Goal: Task Accomplishment & Management: Manage account settings

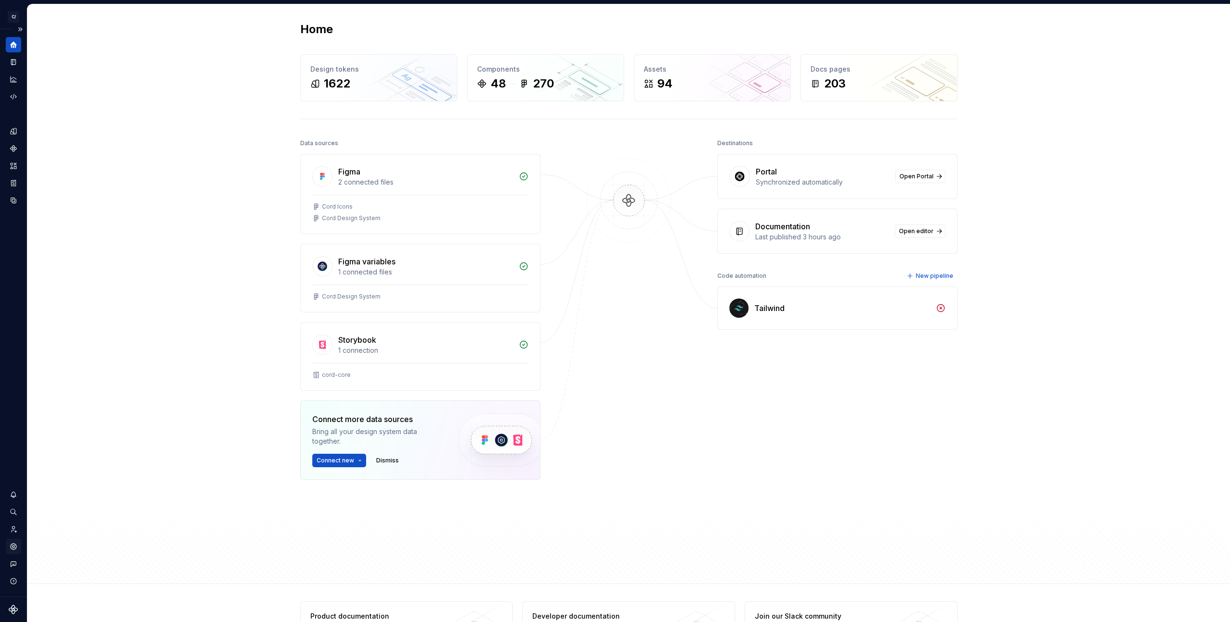
click at [13, 549] on icon "Settings" at bounding box center [13, 546] width 6 height 6
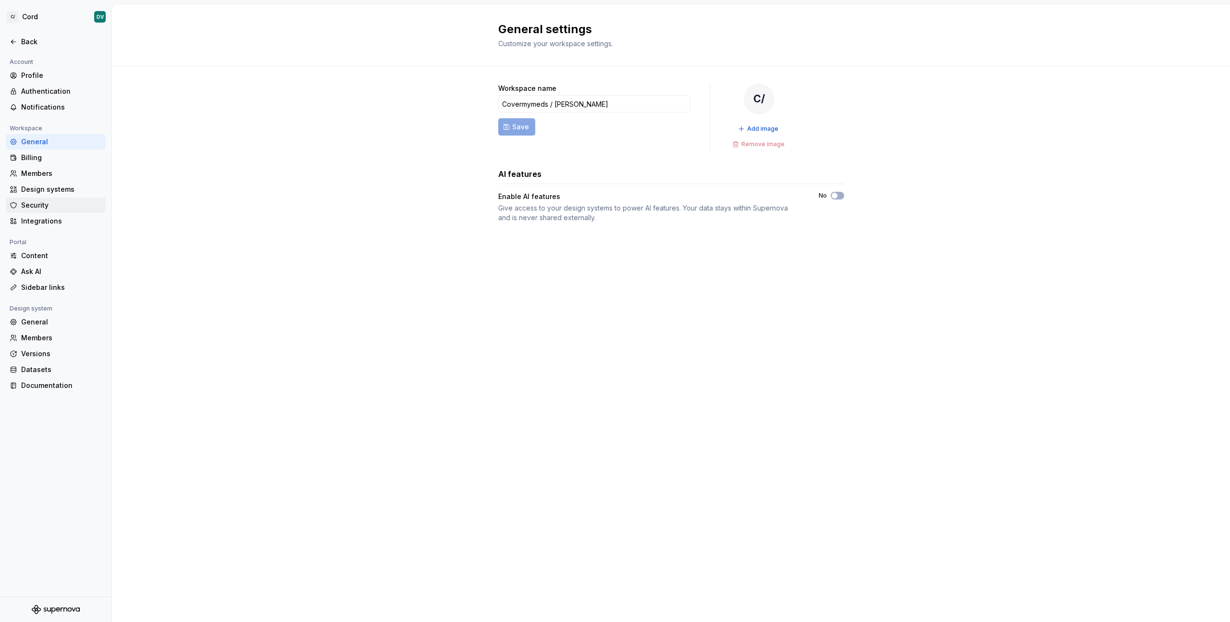
click at [53, 202] on div "Security" at bounding box center [61, 205] width 81 height 10
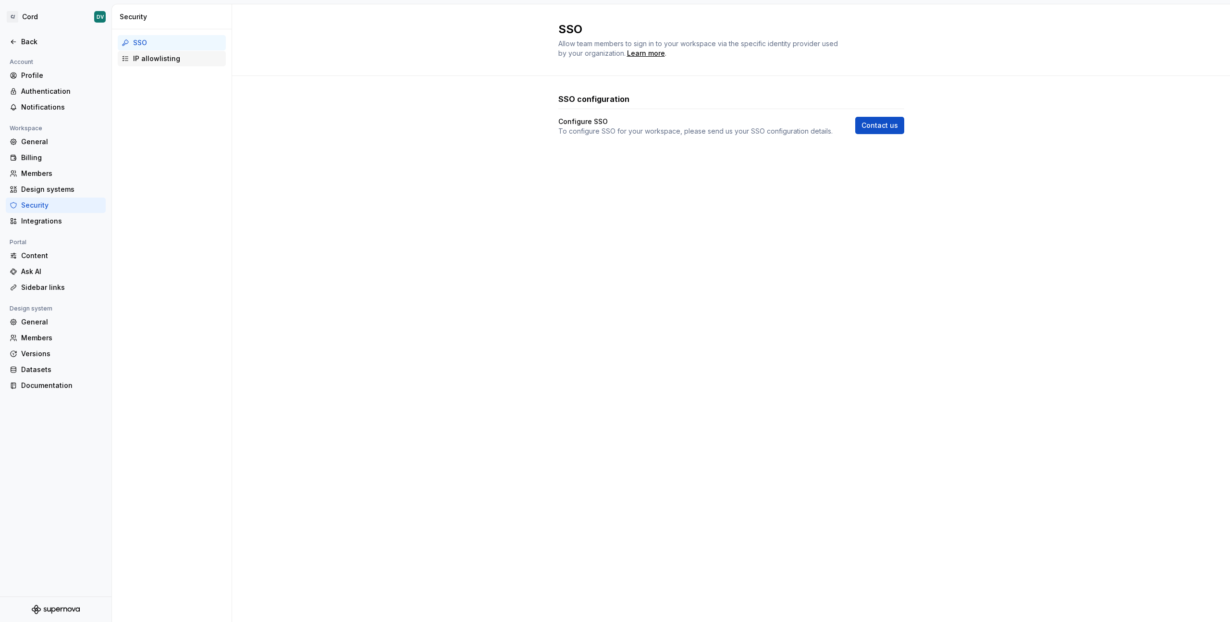
click at [142, 55] on div "IP allowlisting" at bounding box center [177, 59] width 89 height 10
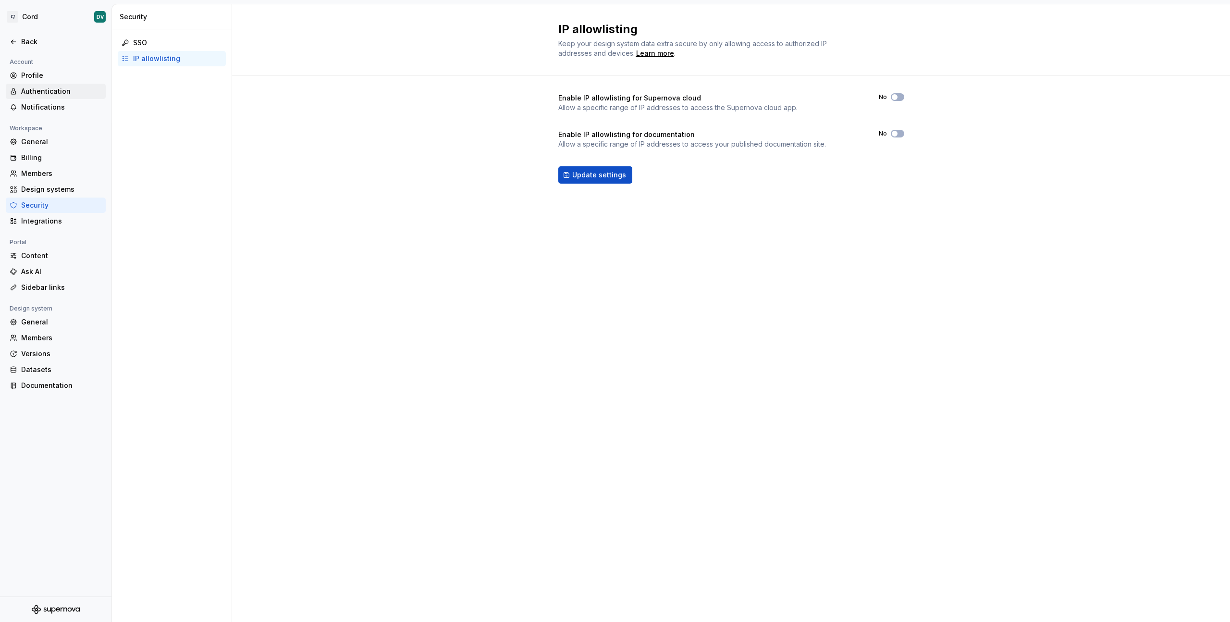
click at [43, 98] on div "Authentication" at bounding box center [56, 91] width 100 height 15
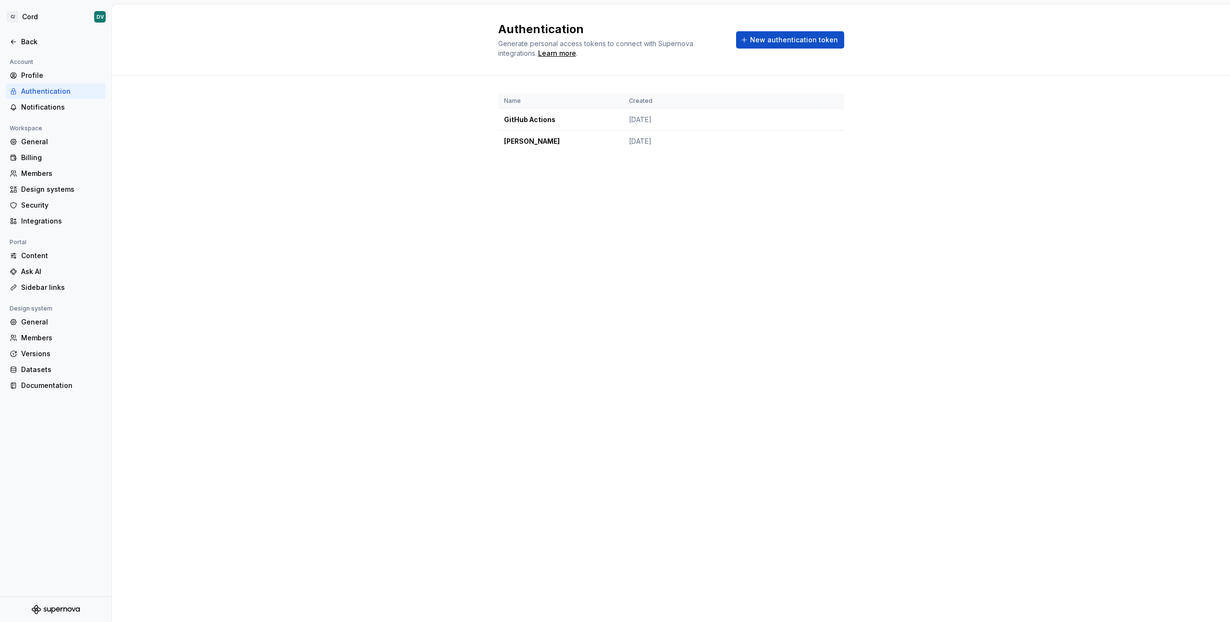
click at [231, 196] on div "Authentication Generate personal access tokens to connect with Supernova integr…" at bounding box center [671, 312] width 1118 height 617
click at [37, 136] on div "General" at bounding box center [56, 141] width 100 height 15
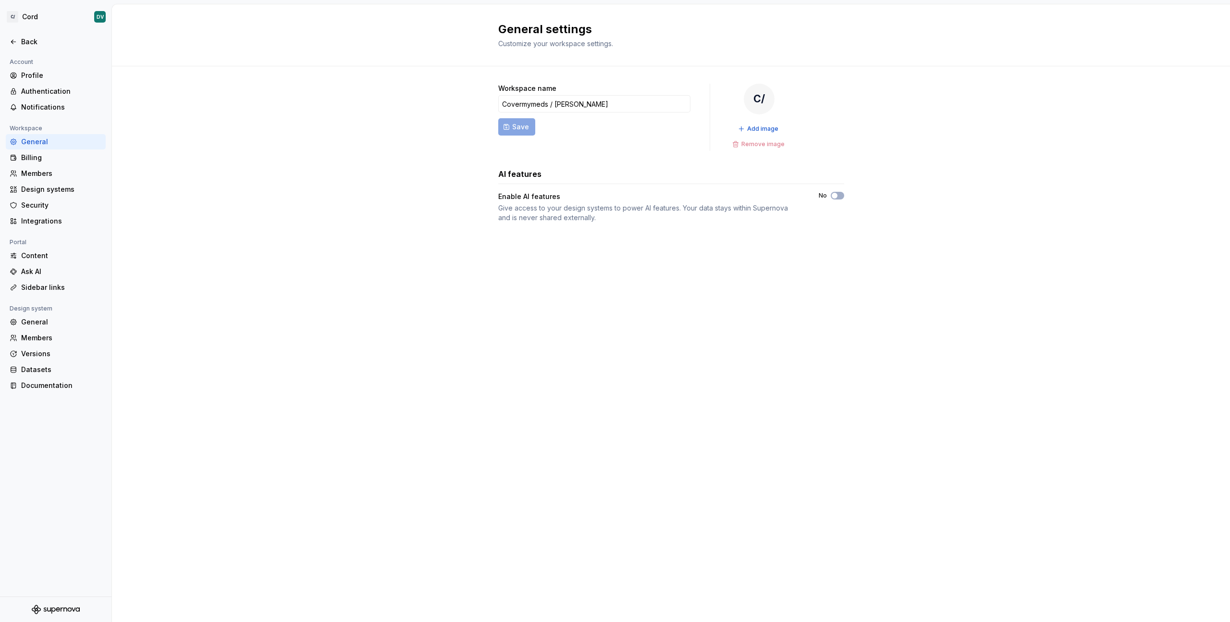
click at [206, 155] on div "Workspace name Covermymeds / McKesson Save C/ Add image Remove image AI feature…" at bounding box center [671, 162] width 1118 height 193
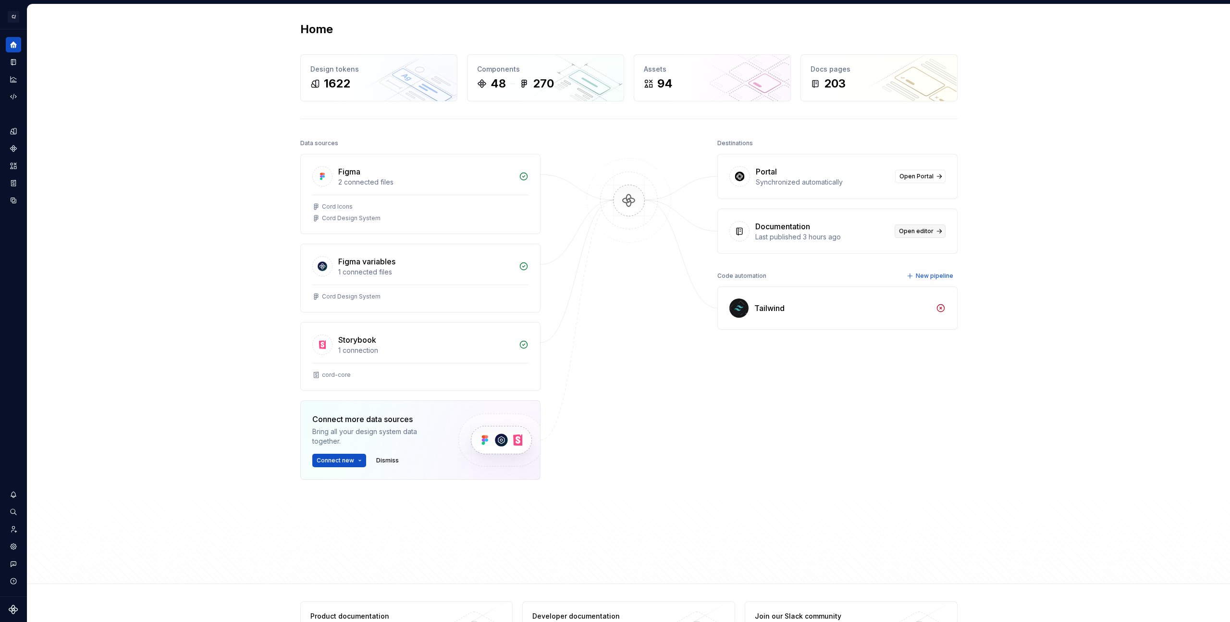
click at [908, 228] on span "Open editor" at bounding box center [916, 231] width 35 height 8
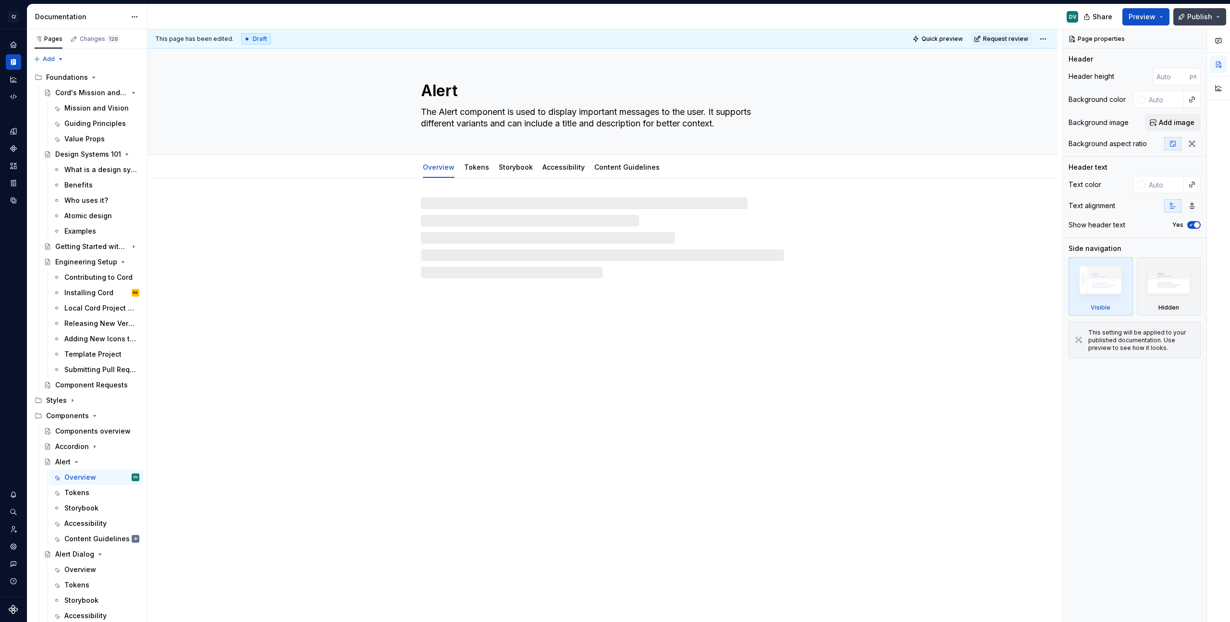
click at [1189, 14] on span "Publish" at bounding box center [1199, 17] width 25 height 10
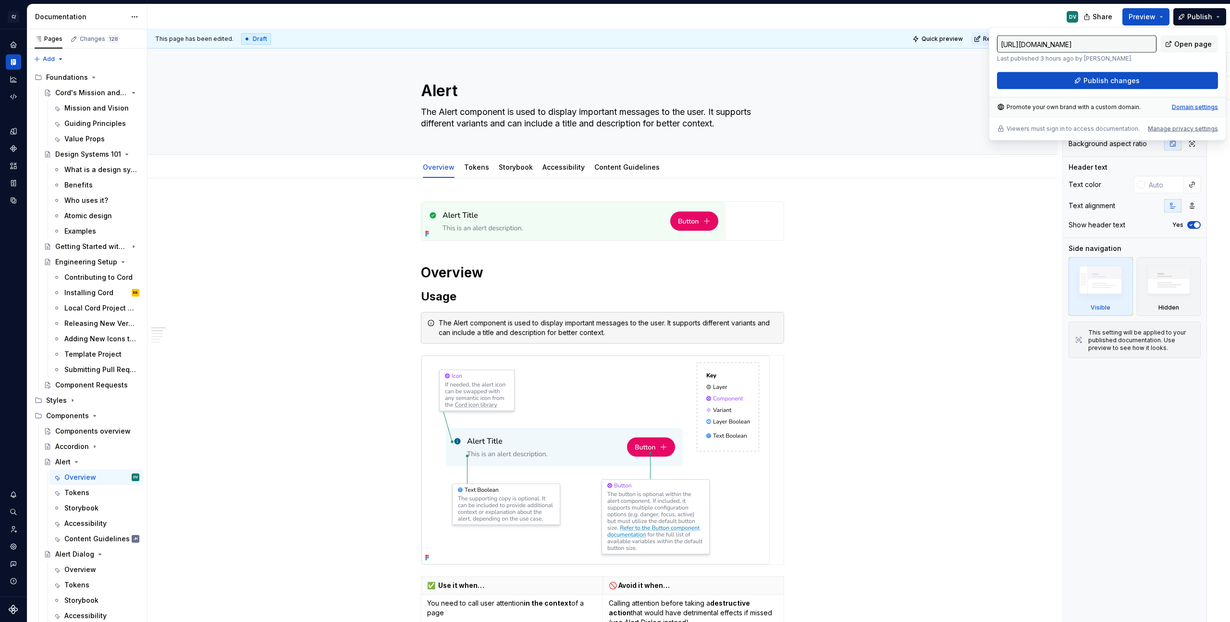
type textarea "*"
click at [1185, 125] on div "Manage privacy settings" at bounding box center [1183, 129] width 70 height 8
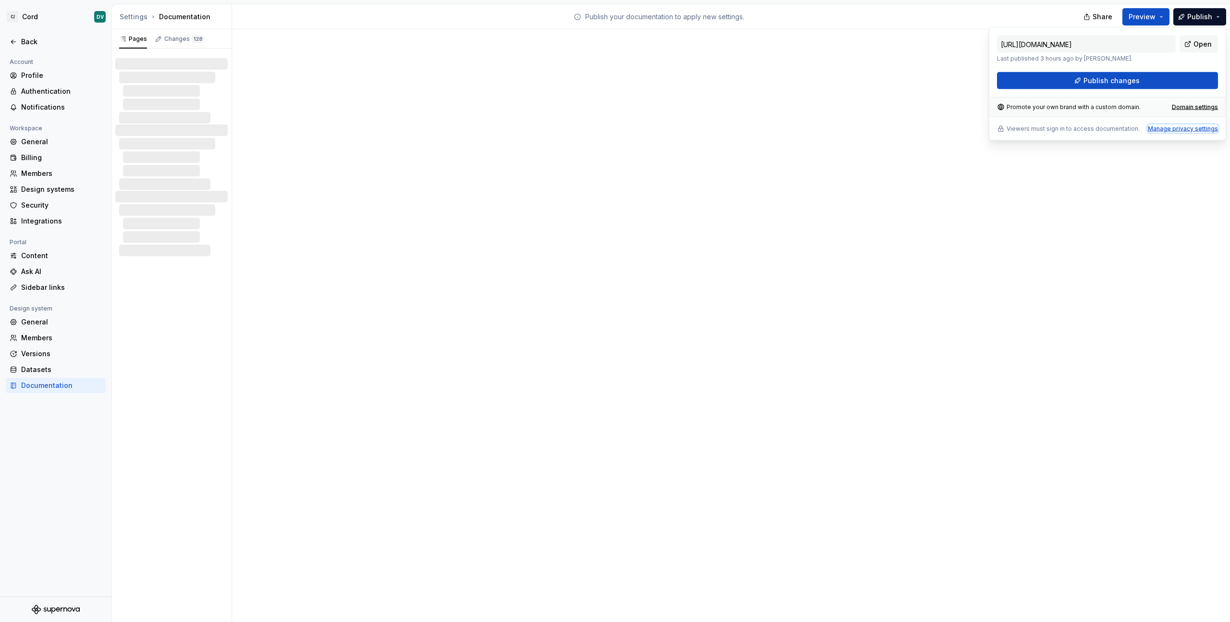
type input "[URL][DOMAIN_NAME]"
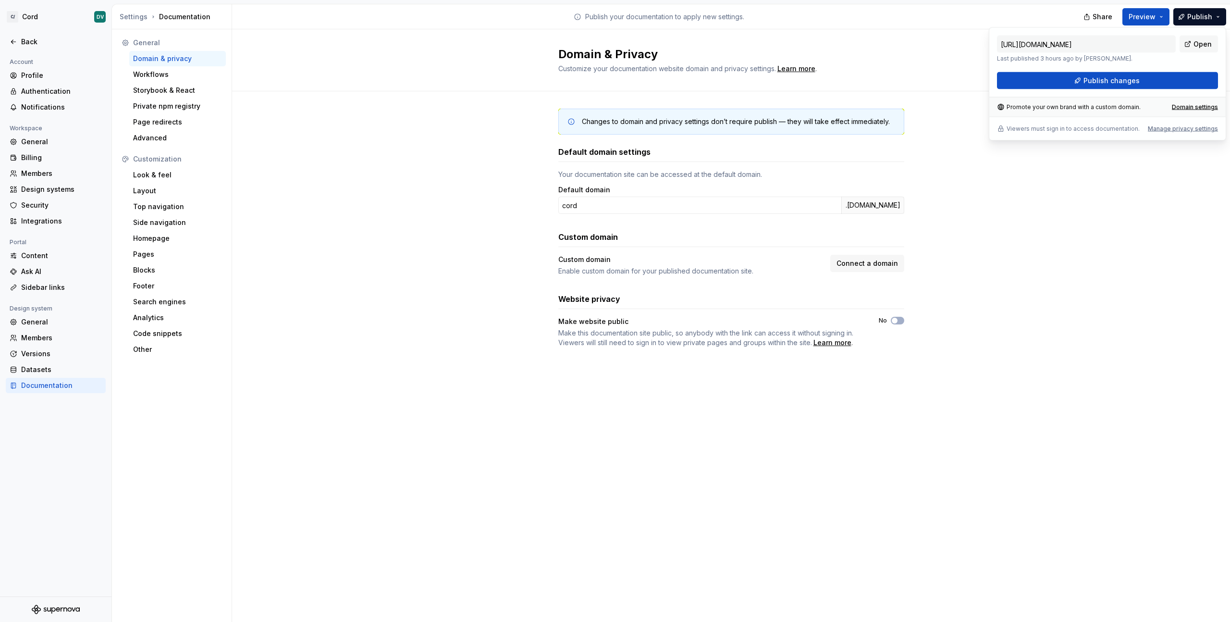
click at [434, 183] on div "Changes to domain and privacy settings don’t require publish — they will take e…" at bounding box center [731, 237] width 998 height 293
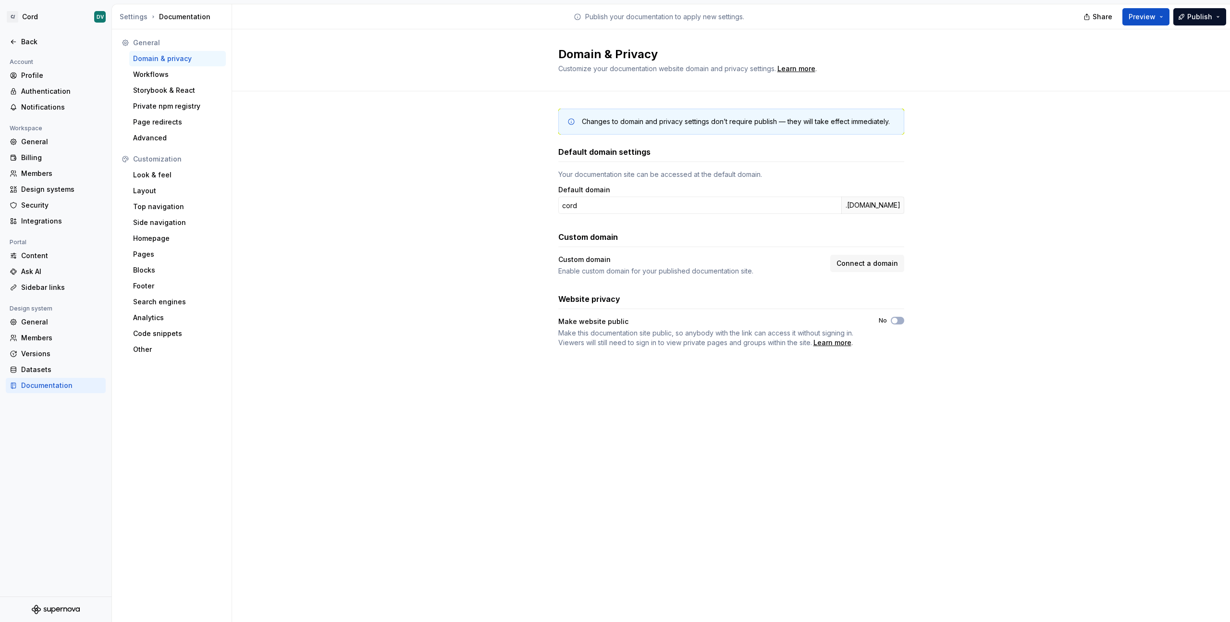
click at [904, 321] on div "Changes to domain and privacy settings don’t require publish — they will take e…" at bounding box center [731, 237] width 998 height 293
click at [902, 320] on button "No" at bounding box center [897, 321] width 13 height 8
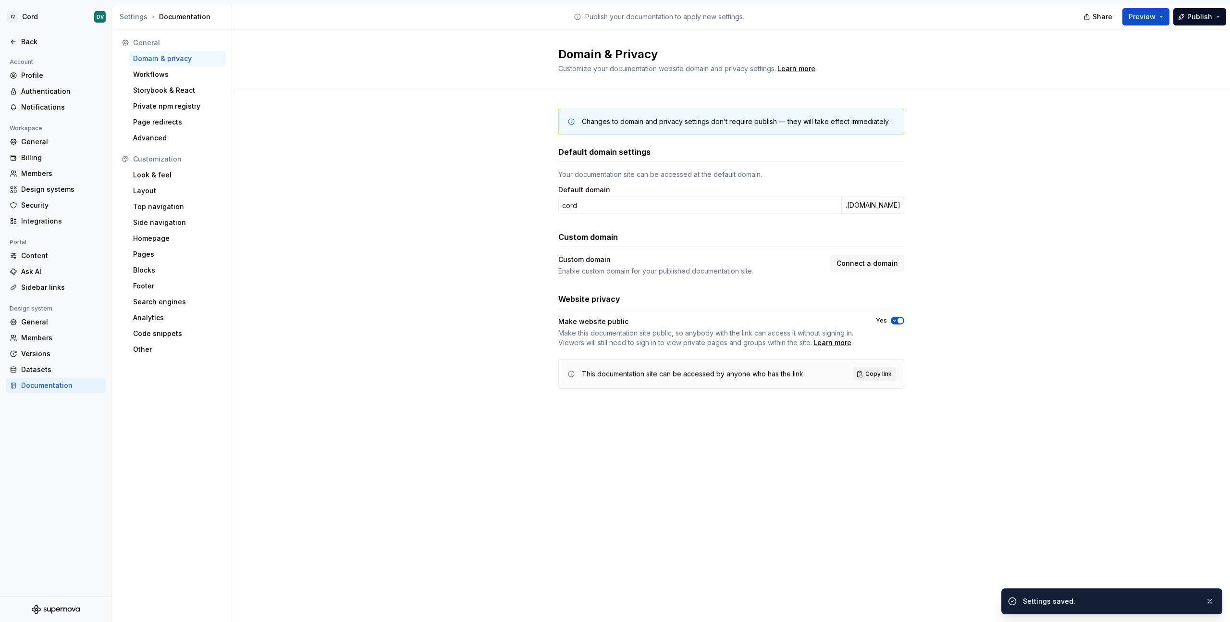
click at [1044, 344] on div "Changes to domain and privacy settings don’t require publish — they will take e…" at bounding box center [731, 258] width 998 height 334
click at [892, 375] on button "Copy link" at bounding box center [874, 373] width 43 height 13
click at [343, 231] on div "Changes to domain and privacy settings don’t require publish — they will take e…" at bounding box center [731, 258] width 998 height 334
click at [154, 76] on div "Workflows" at bounding box center [177, 75] width 89 height 10
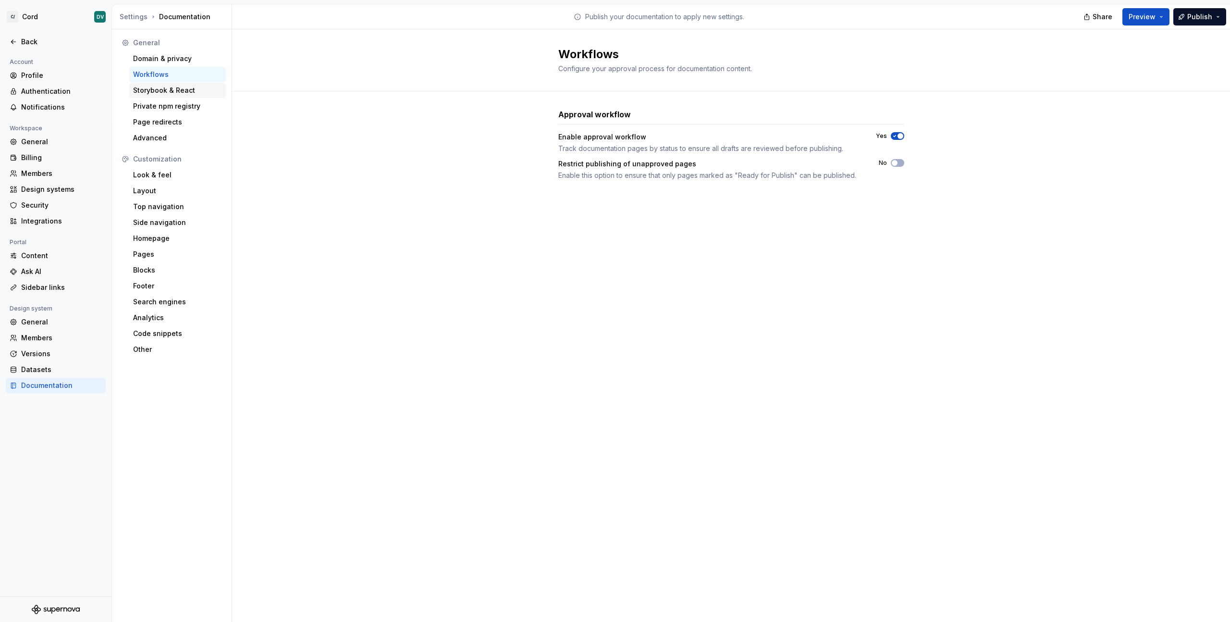
click at [155, 86] on div "Storybook & React" at bounding box center [177, 91] width 89 height 10
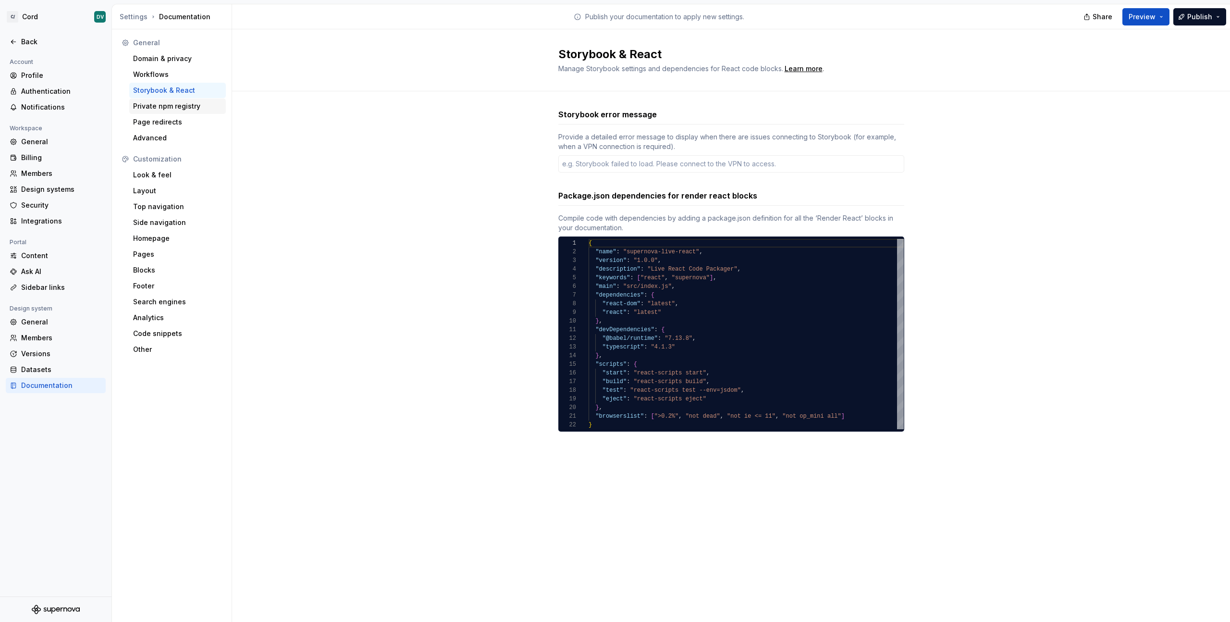
type textarea "*"
click at [325, 120] on div "Storybook error message Provide a detailed error message to display when there …" at bounding box center [731, 279] width 998 height 377
click at [176, 112] on div "Private npm registry" at bounding box center [177, 105] width 97 height 15
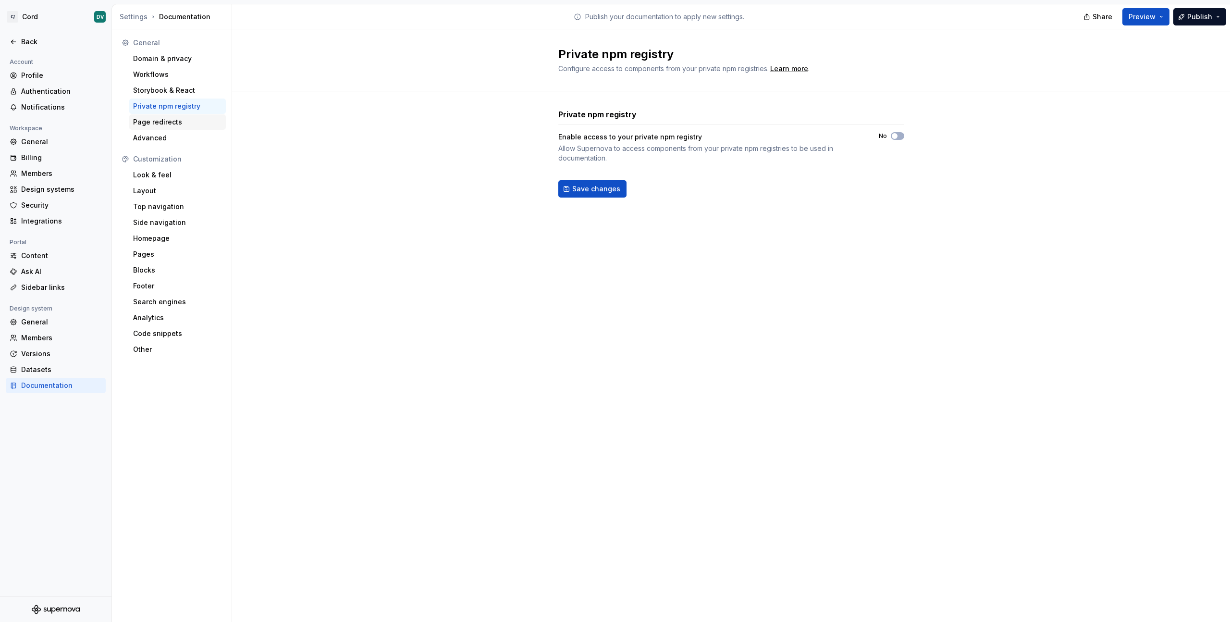
click at [171, 120] on div "Page redirects" at bounding box center [177, 122] width 89 height 10
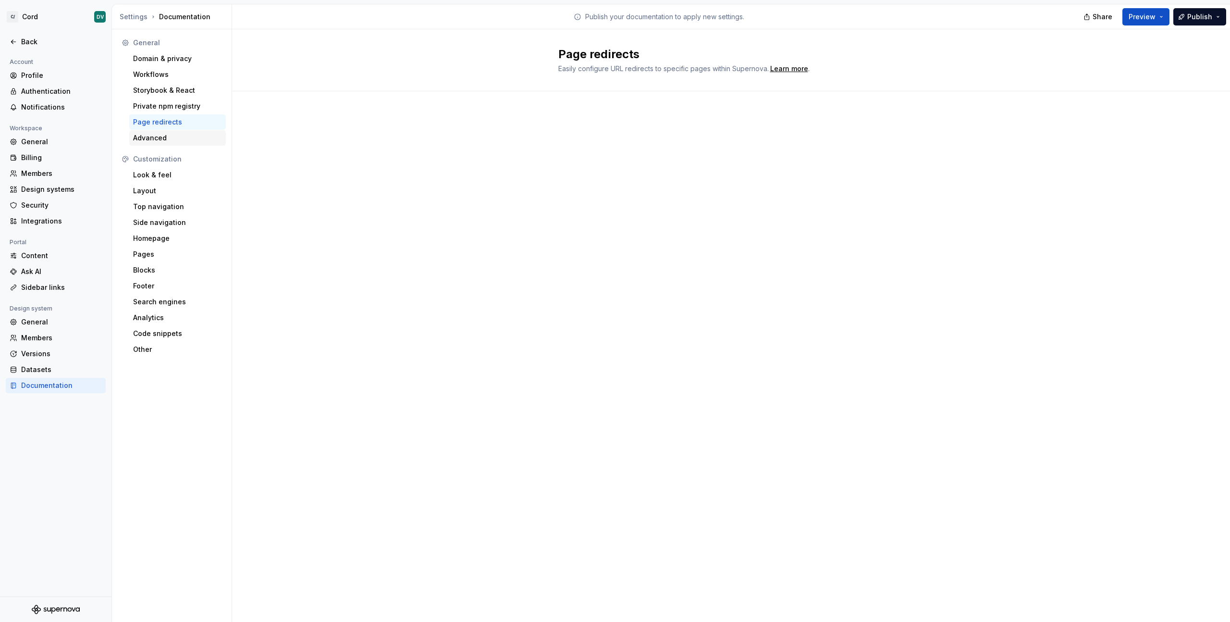
click at [158, 140] on div "Advanced" at bounding box center [177, 138] width 89 height 10
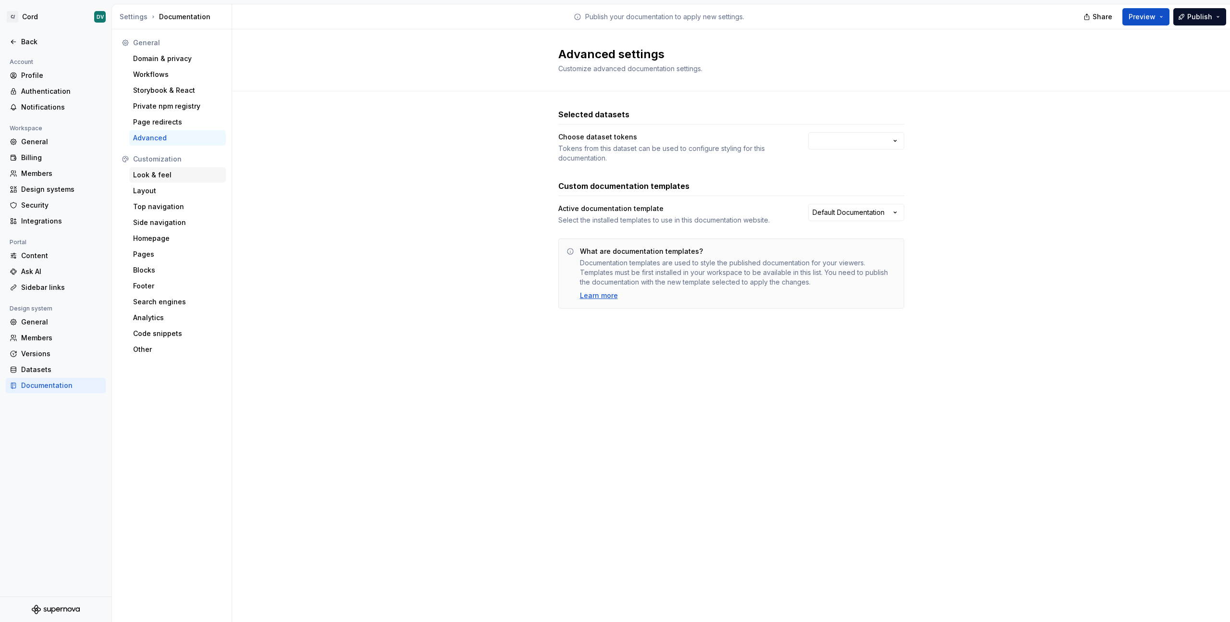
click at [148, 180] on div "Look & feel" at bounding box center [177, 174] width 97 height 15
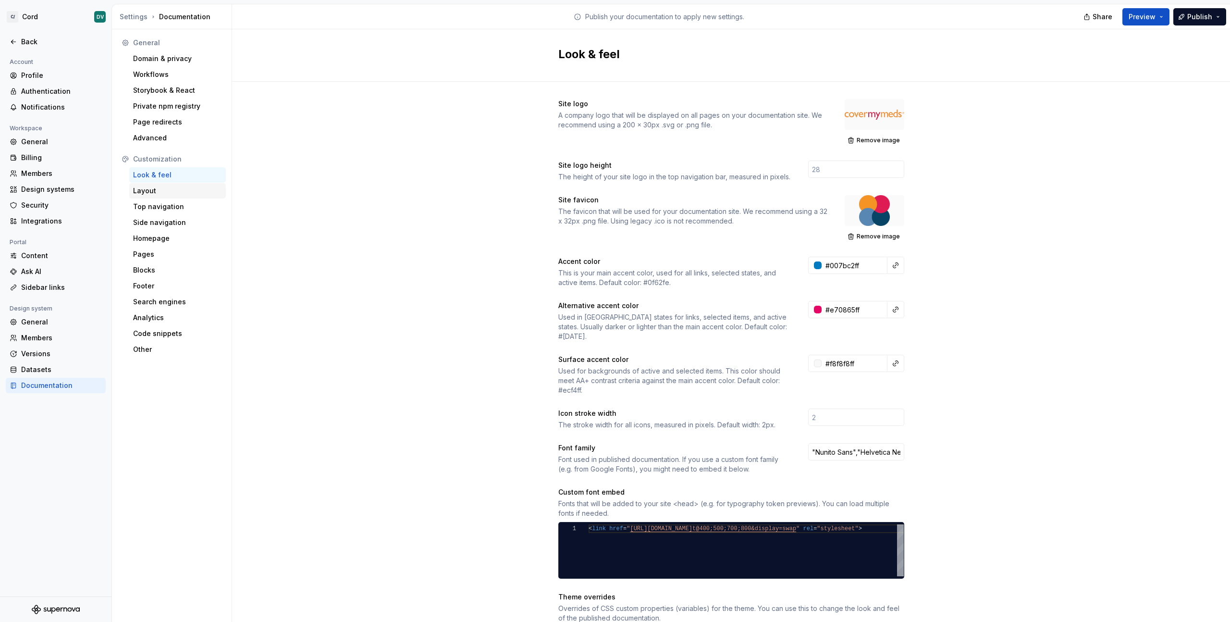
click at [148, 189] on div "Layout" at bounding box center [177, 191] width 89 height 10
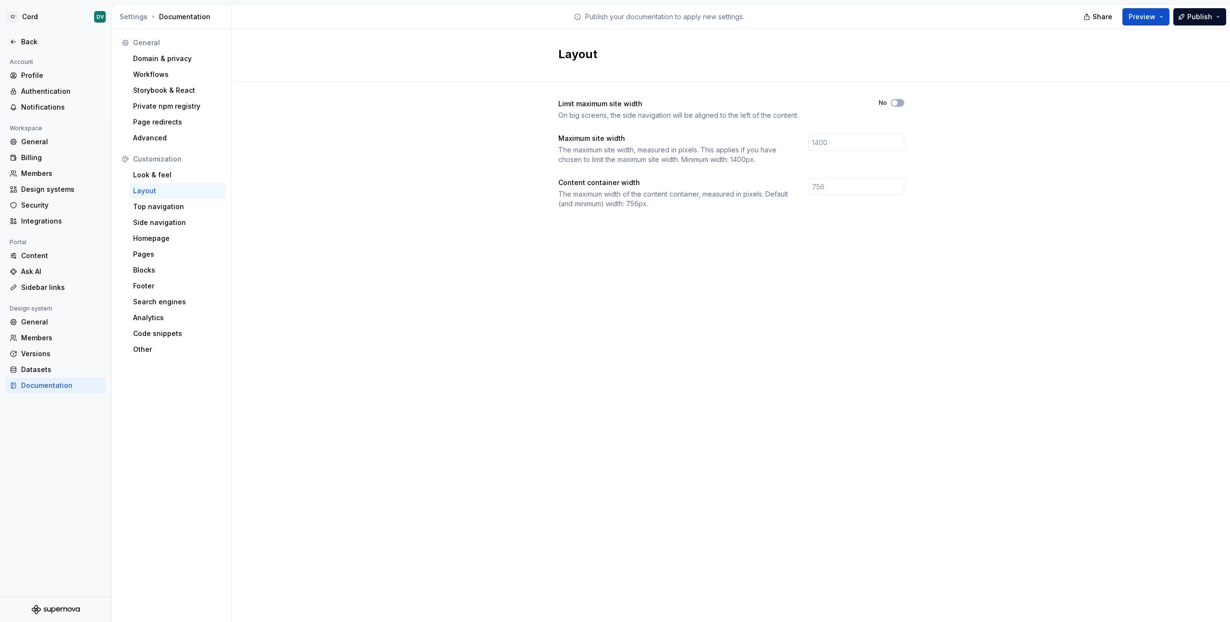
click at [294, 251] on div "Layout Limit maximum site width On big screens, the side navigation will be ali…" at bounding box center [731, 325] width 998 height 592
click at [44, 206] on div "Security" at bounding box center [61, 205] width 81 height 10
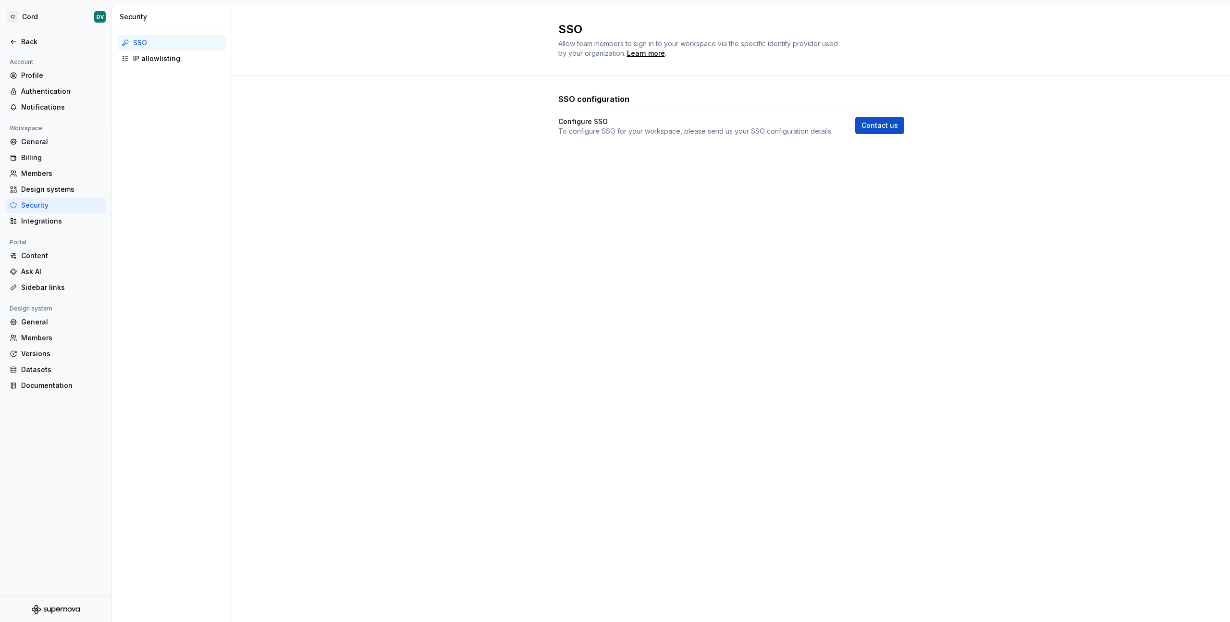
click at [366, 203] on div "SSO Allow team members to sign in to your workspace via the specific identity p…" at bounding box center [731, 312] width 998 height 617
click at [32, 176] on div "Members" at bounding box center [61, 174] width 81 height 10
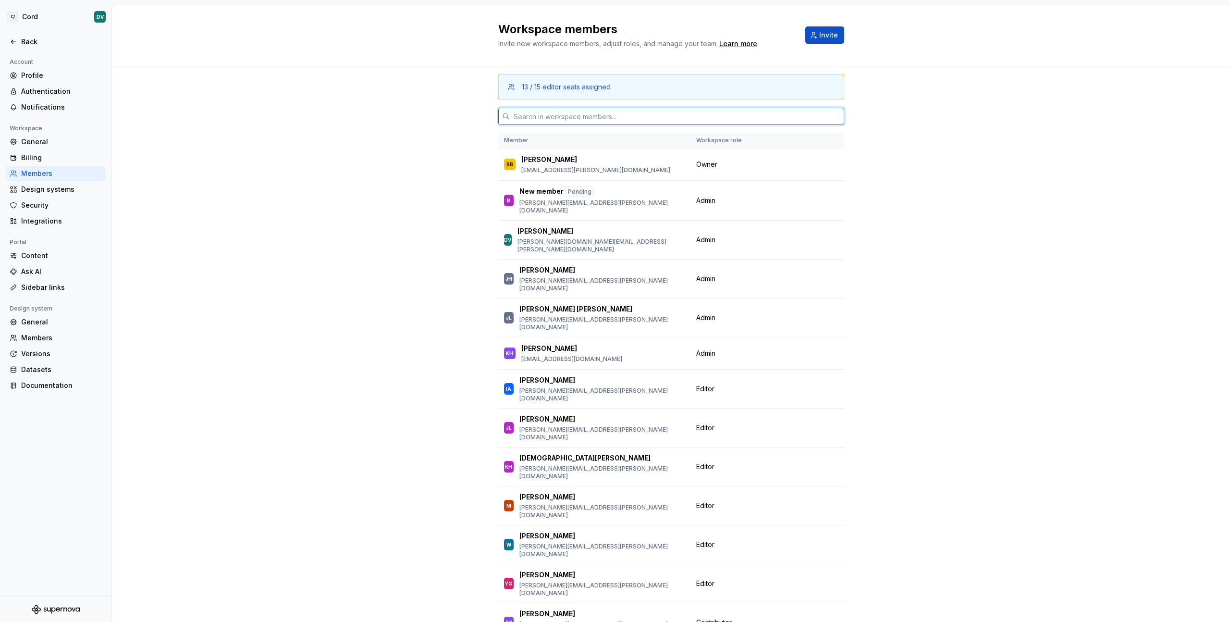
click at [674, 115] on input "text" at bounding box center [677, 116] width 334 height 17
click at [812, 43] on div "Invite" at bounding box center [824, 34] width 39 height 17
click at [827, 37] on span "Invite" at bounding box center [828, 35] width 19 height 10
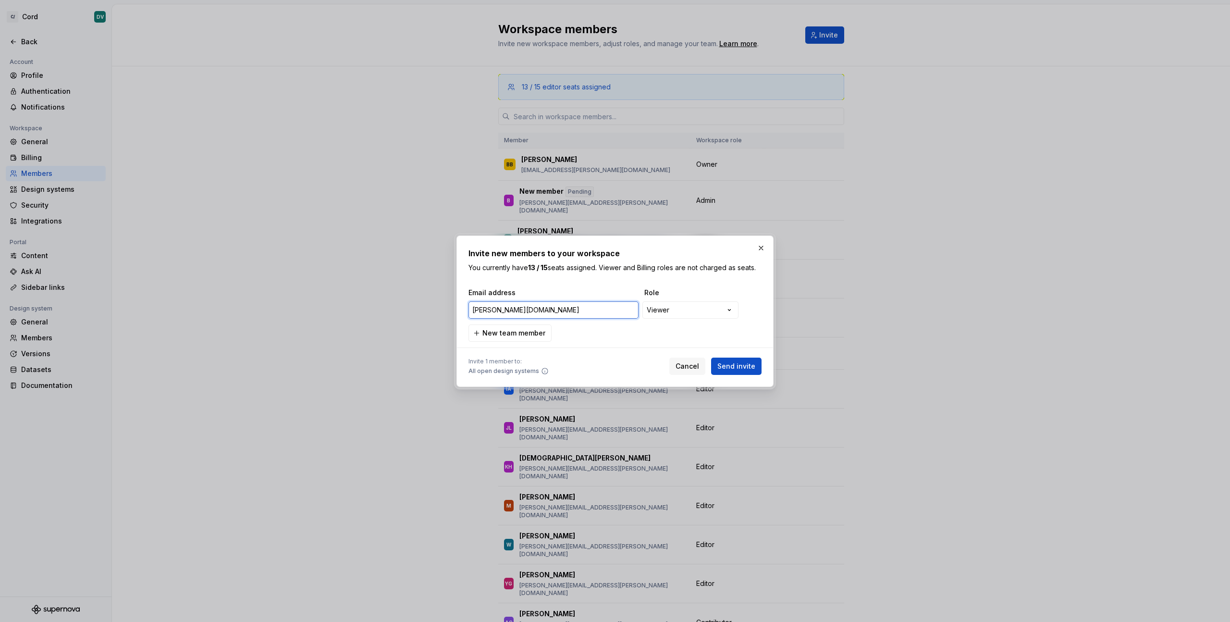
click at [586, 304] on input "[PERSON_NAME][DOMAIN_NAME]" at bounding box center [553, 309] width 170 height 17
click at [570, 316] on input "[PERSON_NAME][DOMAIN_NAME]" at bounding box center [553, 309] width 170 height 17
click at [572, 312] on input "[PERSON_NAME][DOMAIN_NAME]" at bounding box center [553, 309] width 170 height 17
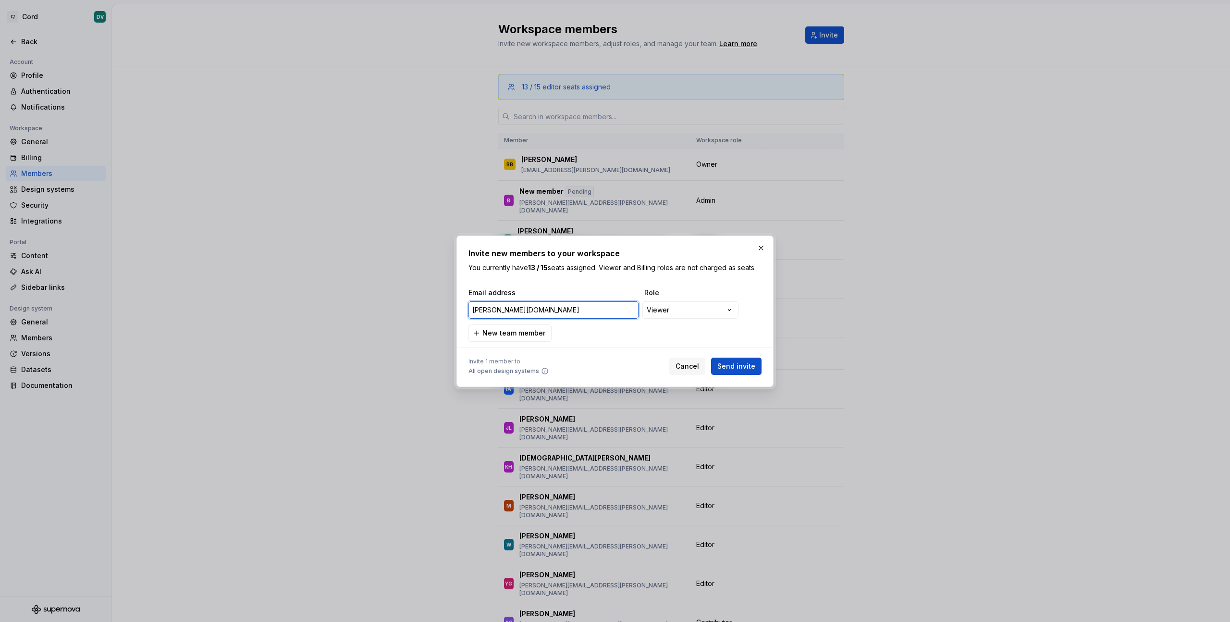
click at [572, 312] on input "[PERSON_NAME][DOMAIN_NAME]" at bounding box center [553, 309] width 170 height 17
paste input "[EMAIL_ADDRESS][DOMAIN_NAME]"
type input "[PERSON_NAME][EMAIL_ADDRESS][PERSON_NAME][DOMAIN_NAME]"
click at [718, 338] on div "**********" at bounding box center [614, 315] width 293 height 54
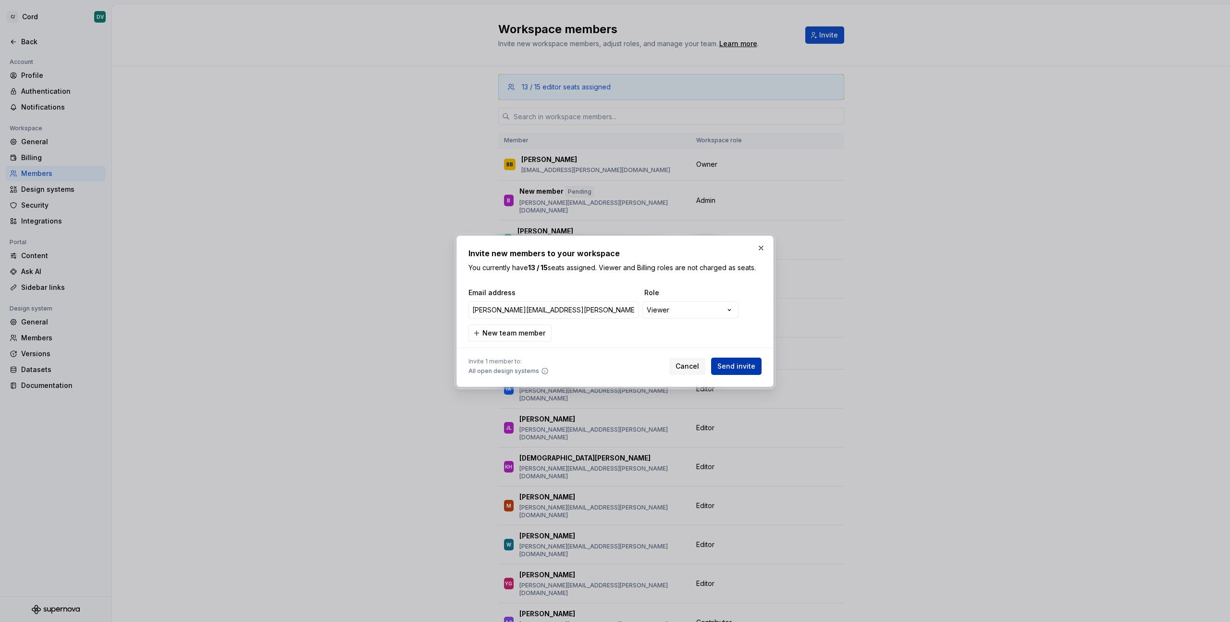
click at [736, 362] on span "Send invite" at bounding box center [736, 366] width 38 height 10
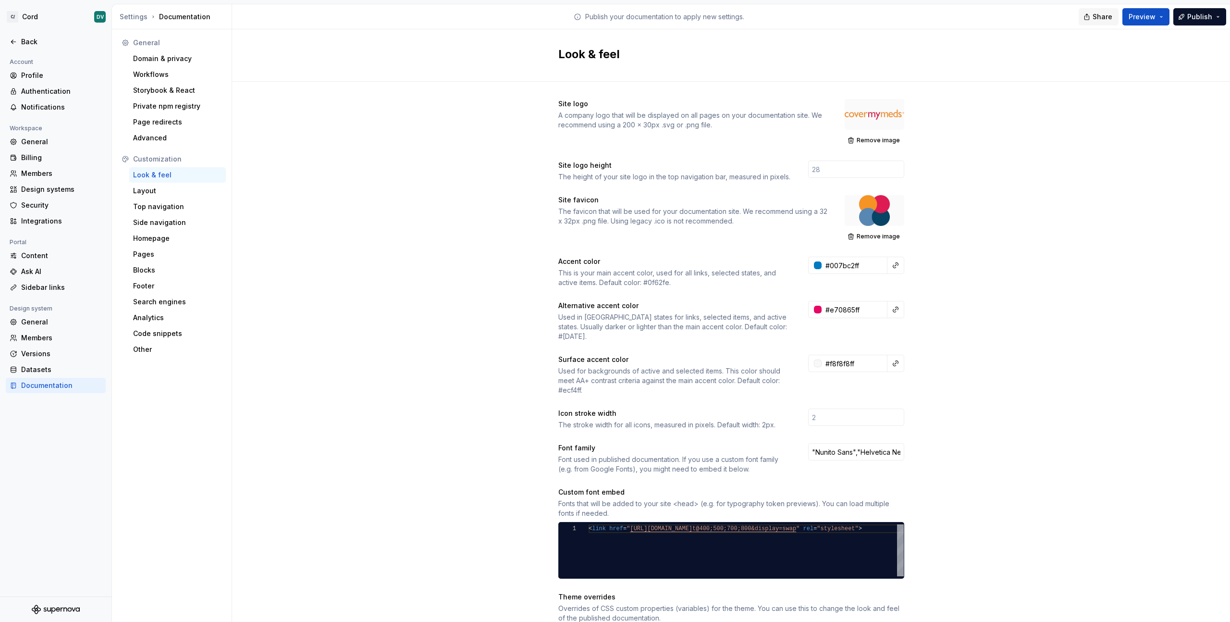
click at [1101, 15] on span "Share" at bounding box center [1103, 17] width 20 height 10
click at [1068, 80] on div "Manage privacy settings" at bounding box center [1078, 84] width 70 height 8
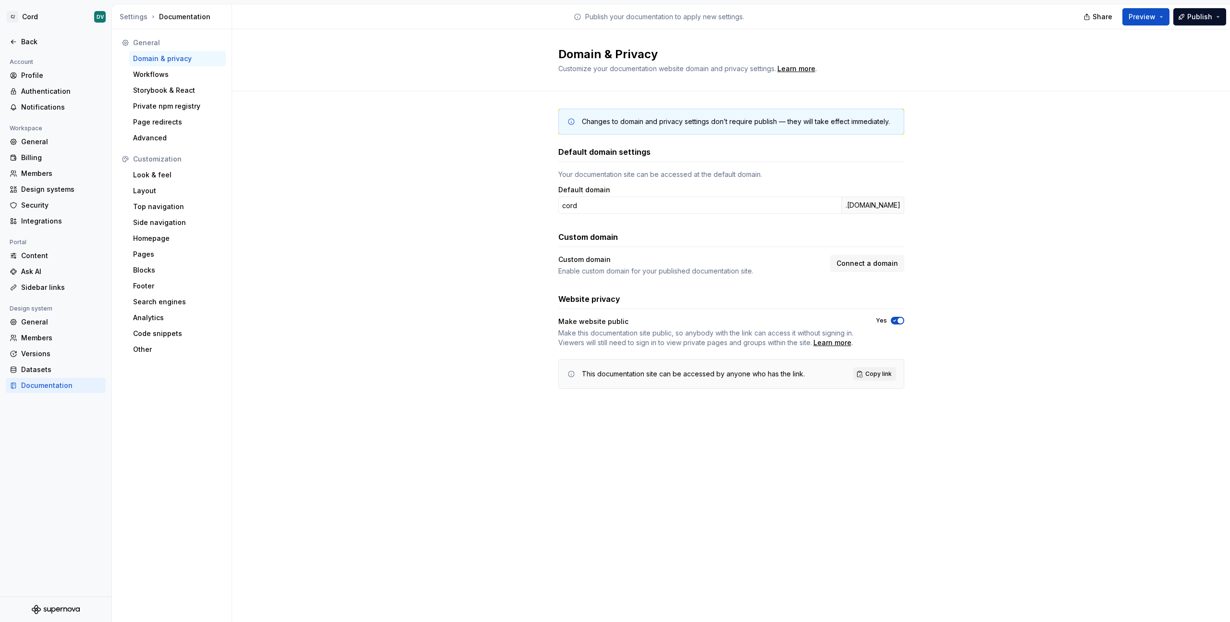
click at [895, 319] on icon "button" at bounding box center [895, 321] width 8 height 6
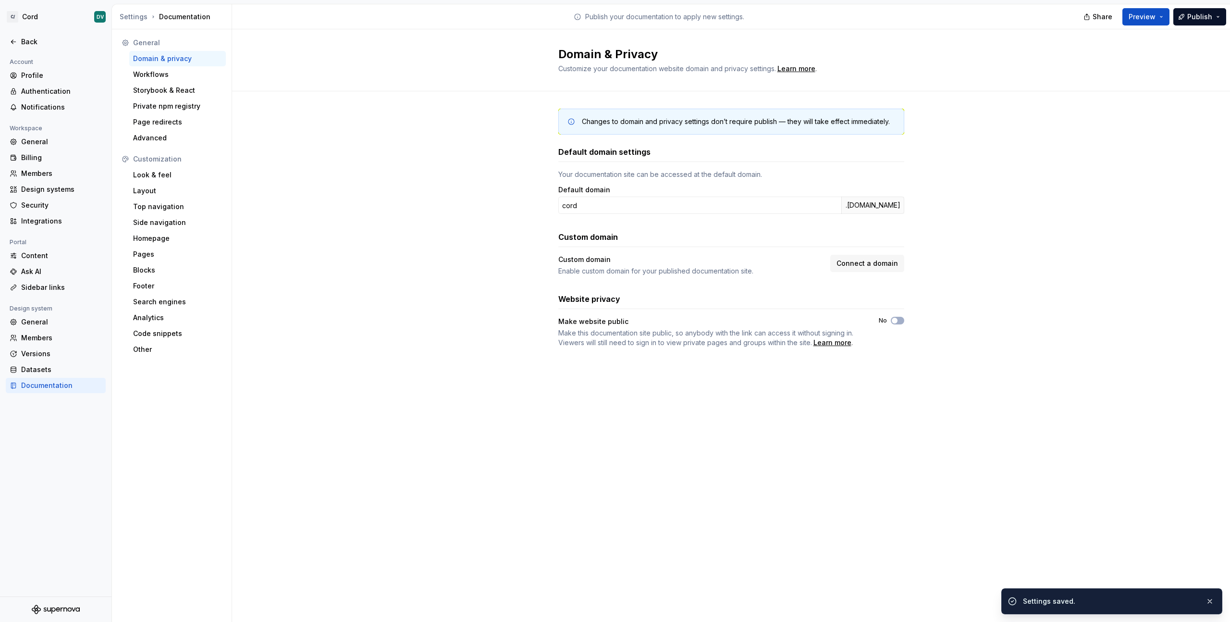
click at [869, 440] on div "Domain & Privacy Customize your documentation website domain and privacy settin…" at bounding box center [731, 325] width 998 height 592
click at [521, 480] on div "Domain & Privacy Customize your documentation website domain and privacy settin…" at bounding box center [731, 325] width 998 height 592
click at [810, 480] on div "Domain & Privacy Customize your documentation website domain and privacy settin…" at bounding box center [731, 325] width 998 height 592
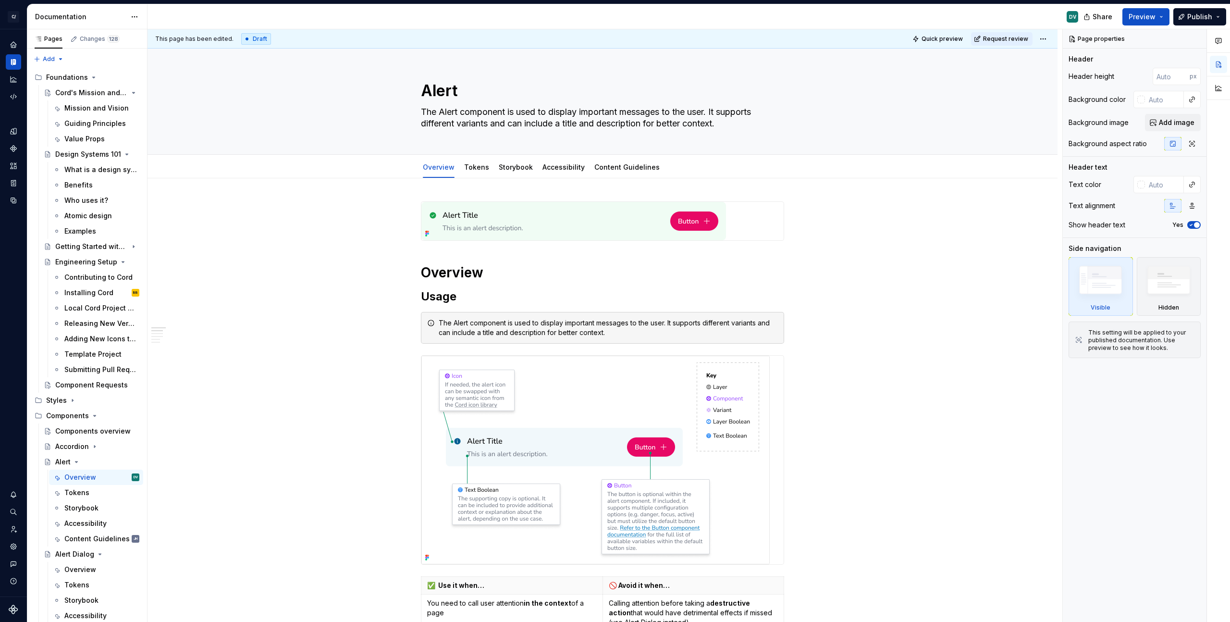
type textarea "*"
